Goal: Check status: Check status

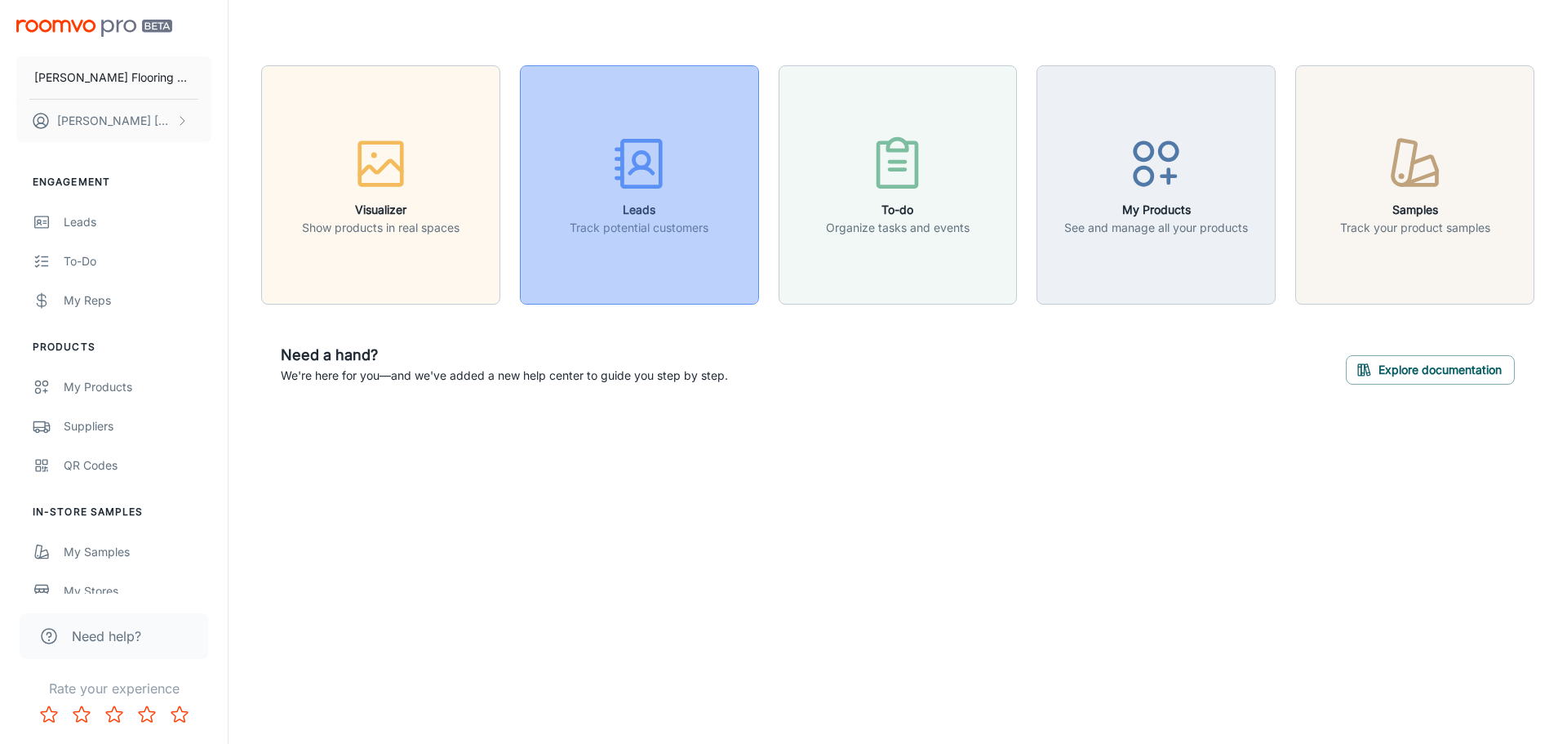
click at [611, 196] on div "button" at bounding box center [639, 167] width 139 height 68
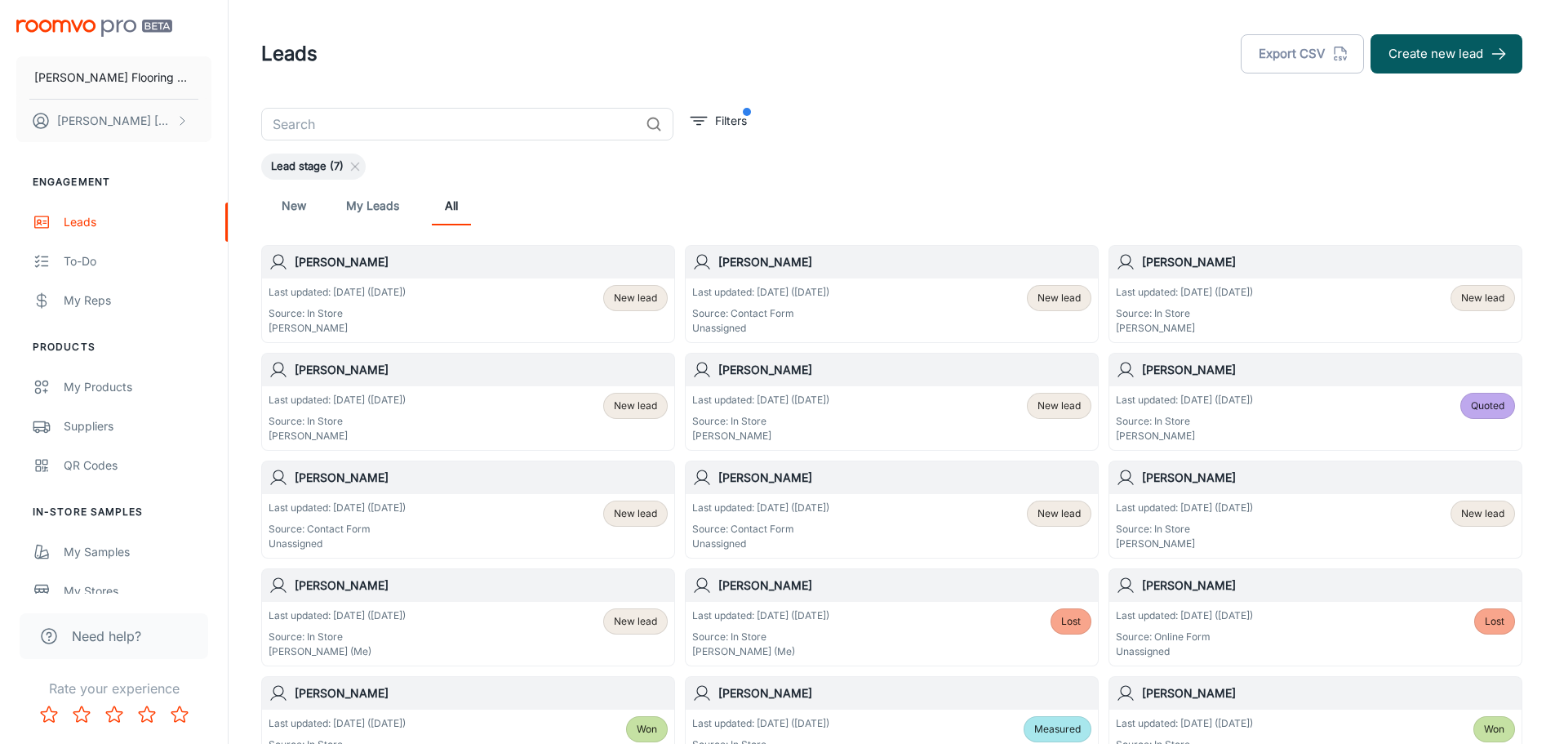
click at [427, 298] on div "Last updated: [DATE] ([DATE]) Source: In Store [PERSON_NAME] New lead" at bounding box center [468, 310] width 399 height 51
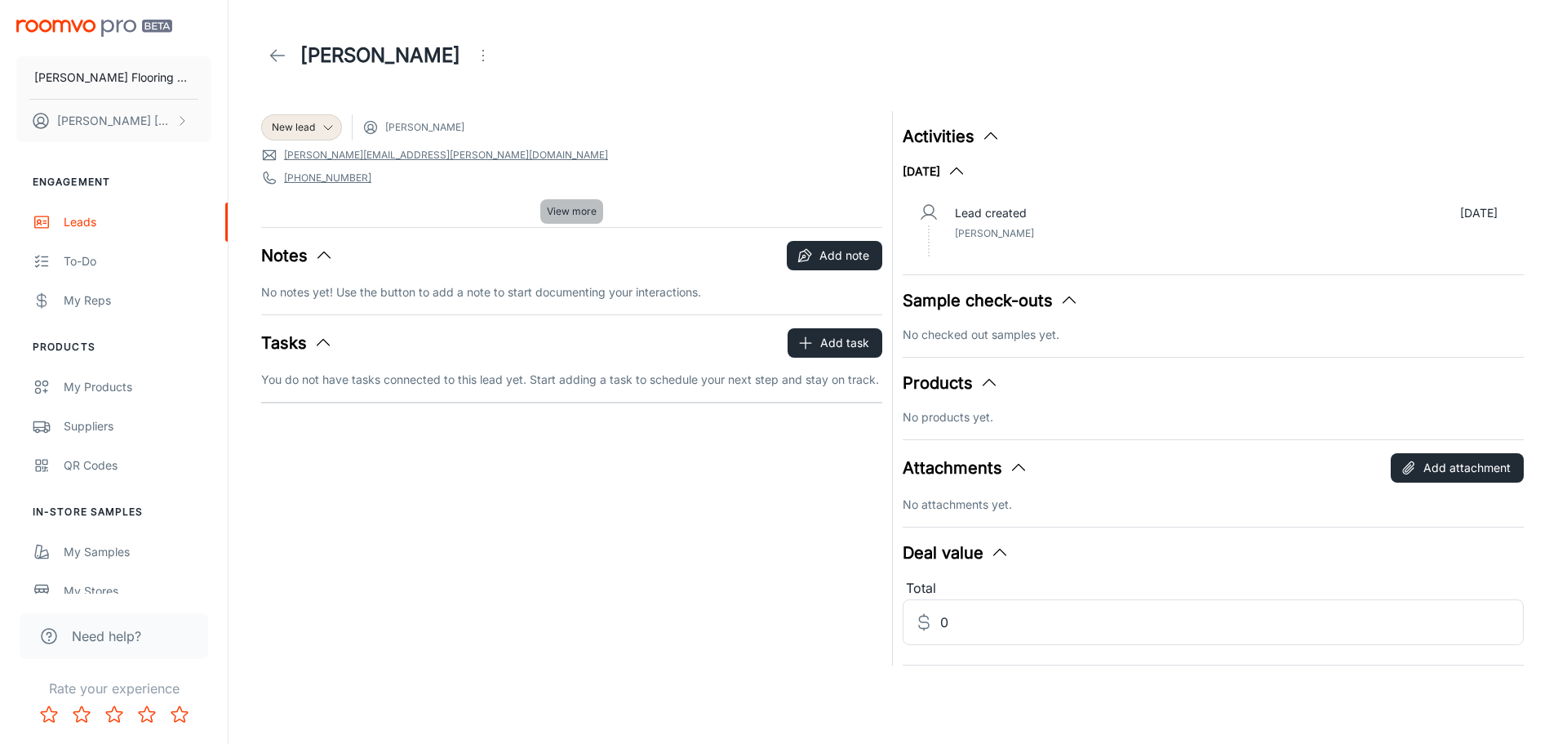
click at [567, 211] on span "View more" at bounding box center [572, 211] width 50 height 15
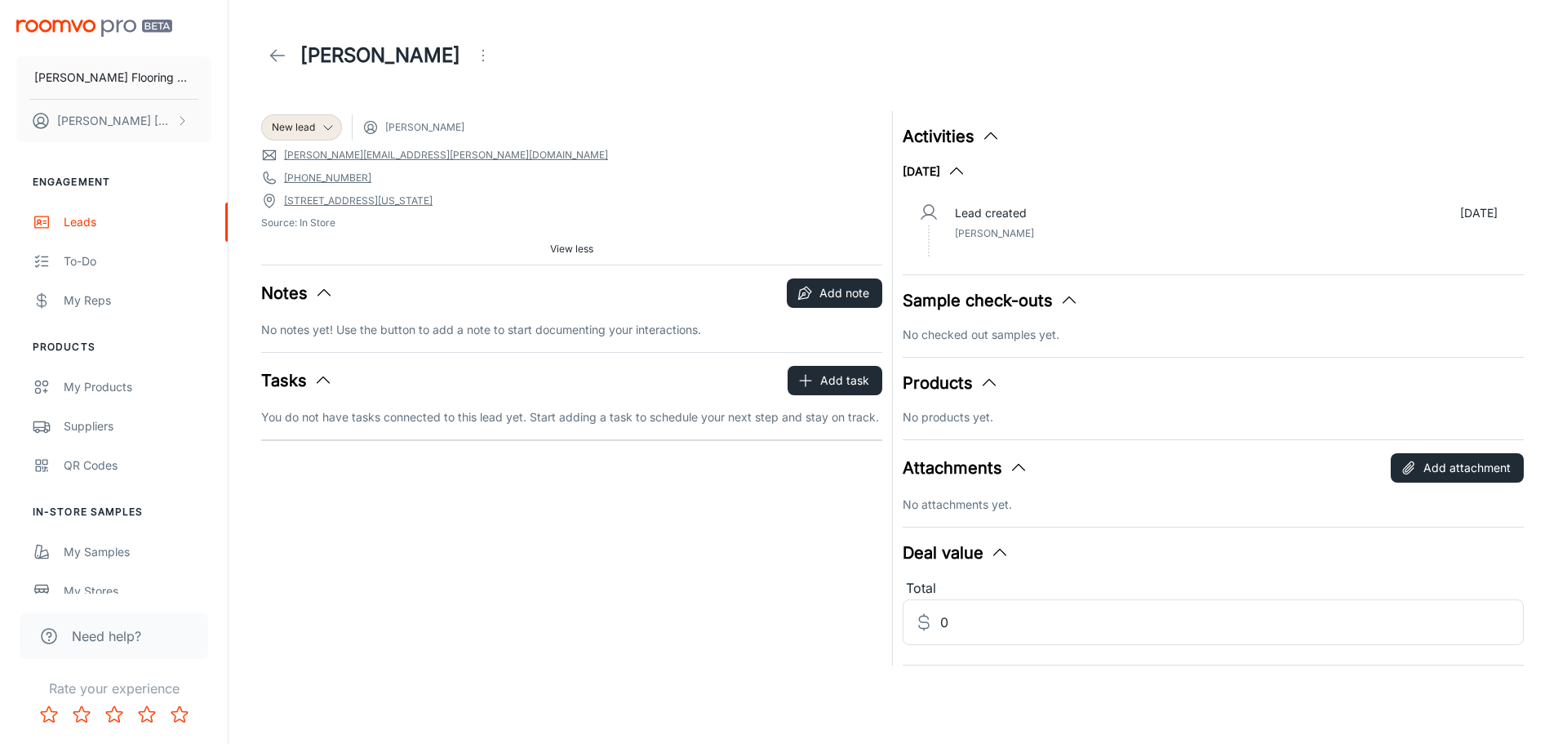
click at [280, 56] on line at bounding box center [278, 56] width 14 height 0
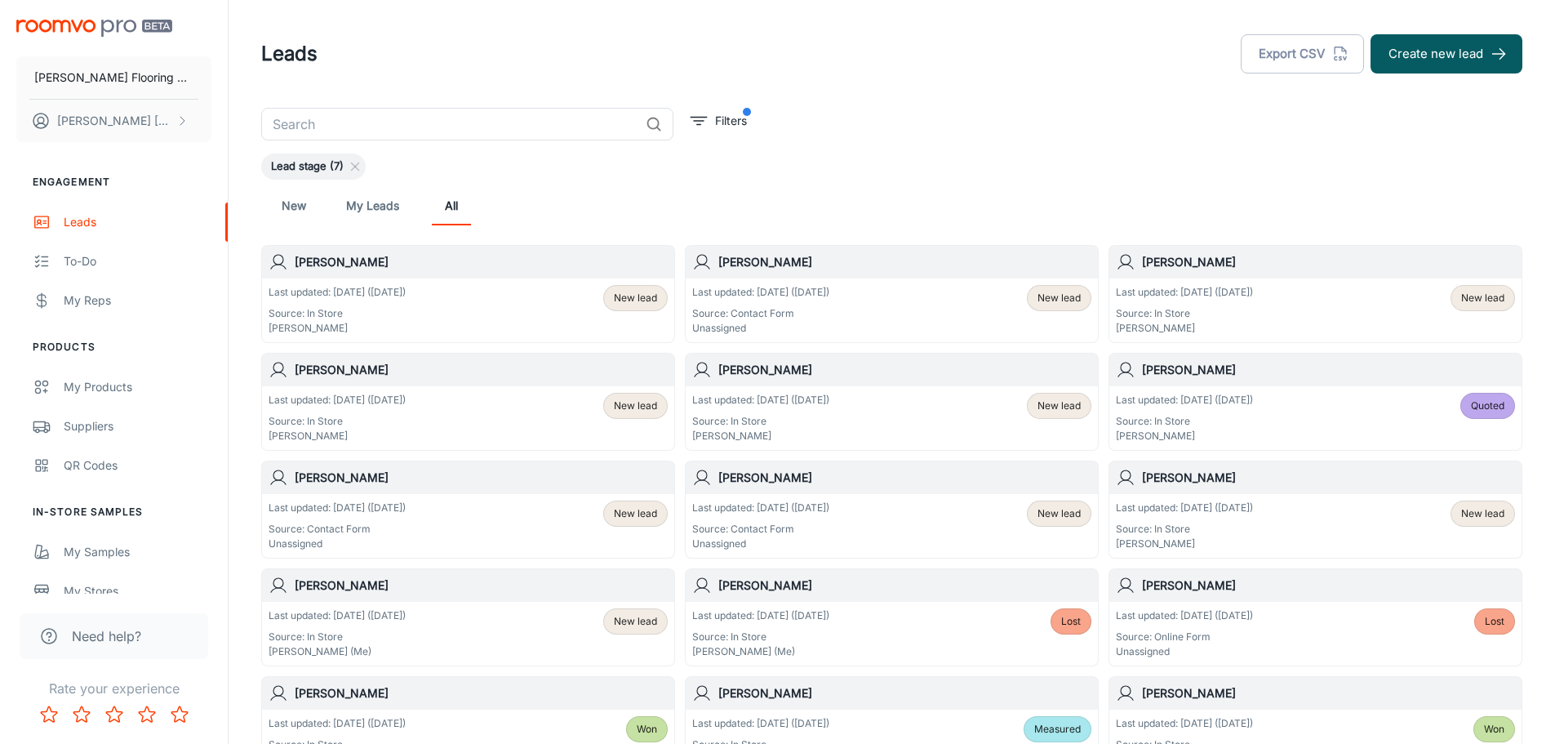
click at [1253, 287] on p "Last updated: [DATE] ([DATE])" at bounding box center [1184, 292] width 137 height 15
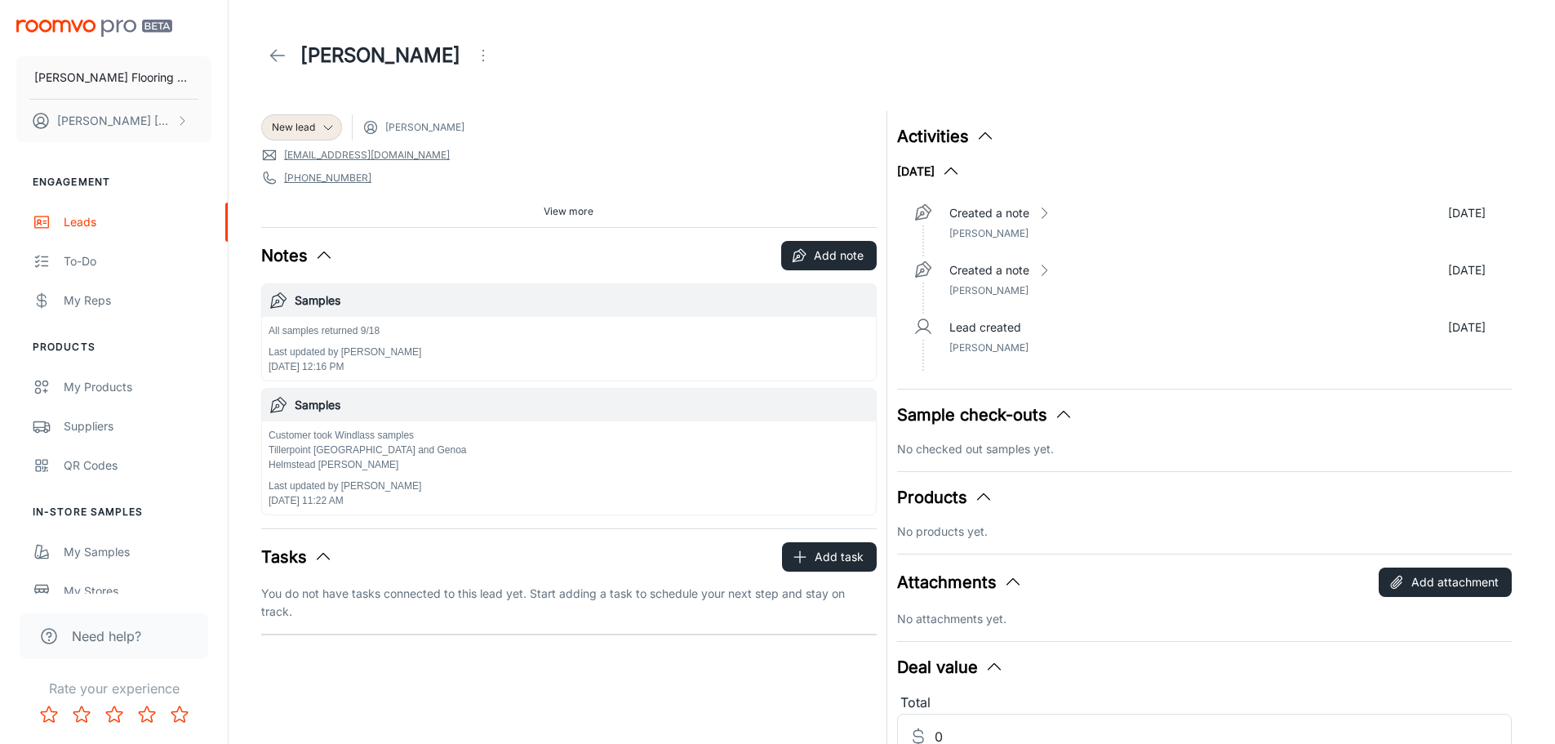
click at [564, 206] on span "View more" at bounding box center [569, 211] width 50 height 15
